Goal: Browse casually

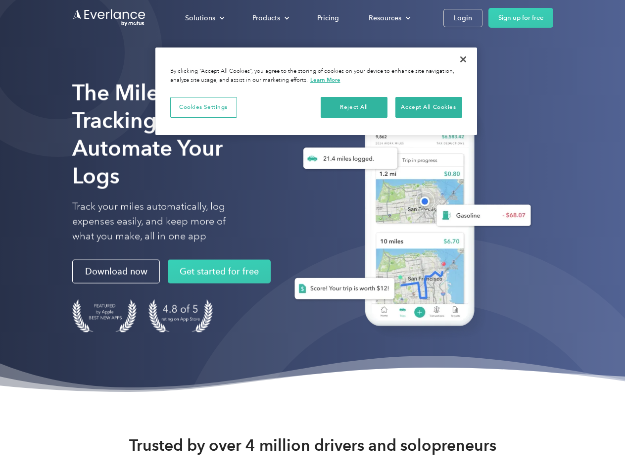
click at [204, 18] on div "Solutions" at bounding box center [200, 18] width 30 height 12
click at [270, 18] on div "Products" at bounding box center [266, 18] width 28 height 12
click at [389, 18] on div "Resources" at bounding box center [385, 18] width 33 height 12
click at [203, 107] on button "Cookies Settings" at bounding box center [203, 107] width 67 height 21
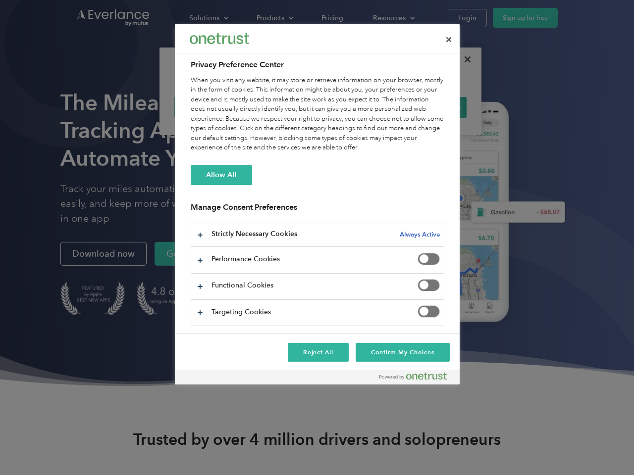
click at [354, 107] on div "When you visit any website, it may store or retrieve information on your browse…" at bounding box center [317, 114] width 253 height 77
click at [429, 107] on div "When you visit any website, it may store or retrieve information on your browse…" at bounding box center [317, 114] width 253 height 77
click at [463, 59] on div at bounding box center [317, 237] width 634 height 475
